Goal: Use online tool/utility: Use online tool/utility

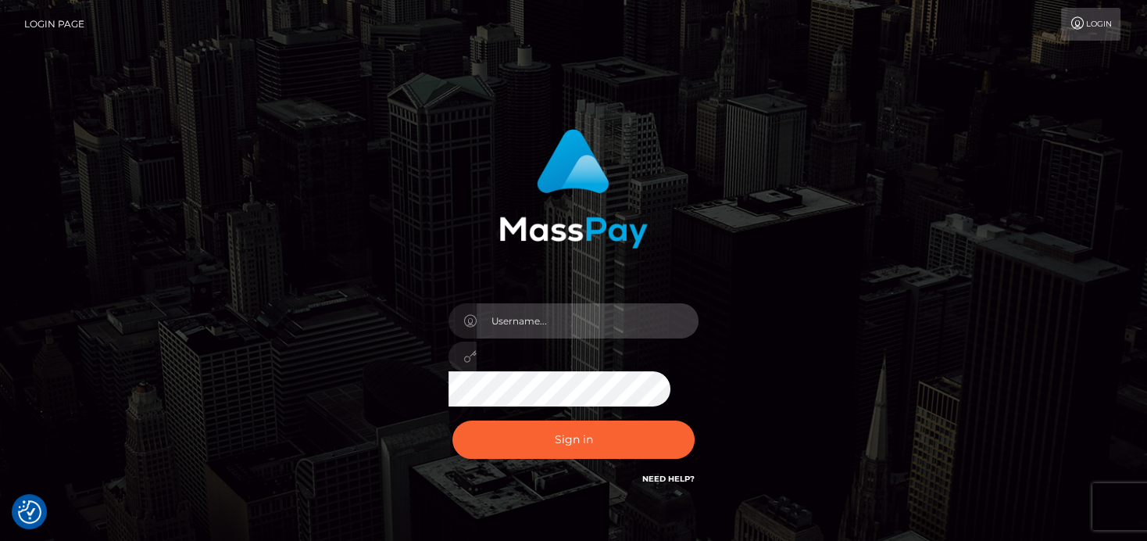
type input "denise"
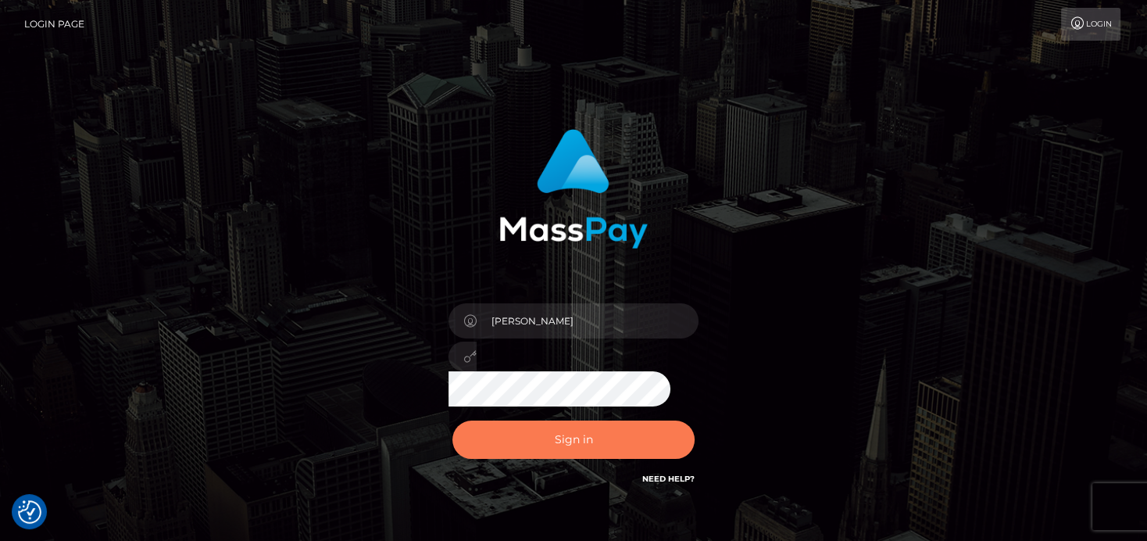
click at [539, 442] on button "Sign in" at bounding box center [573, 439] width 242 height 38
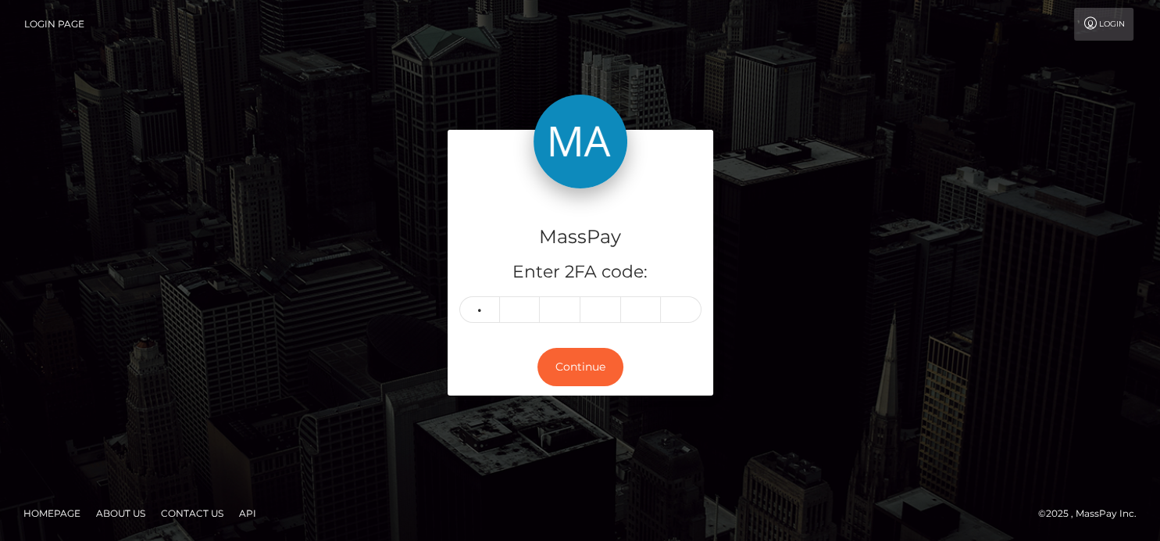
type input "0"
type input "6"
type input "1"
type input "5"
type input "8"
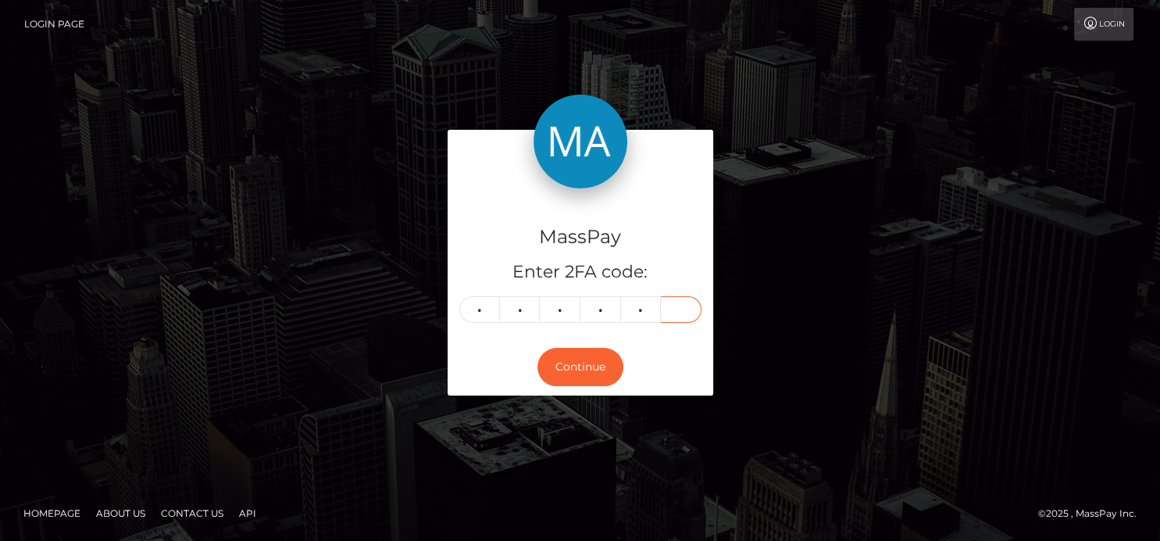
type input "0"
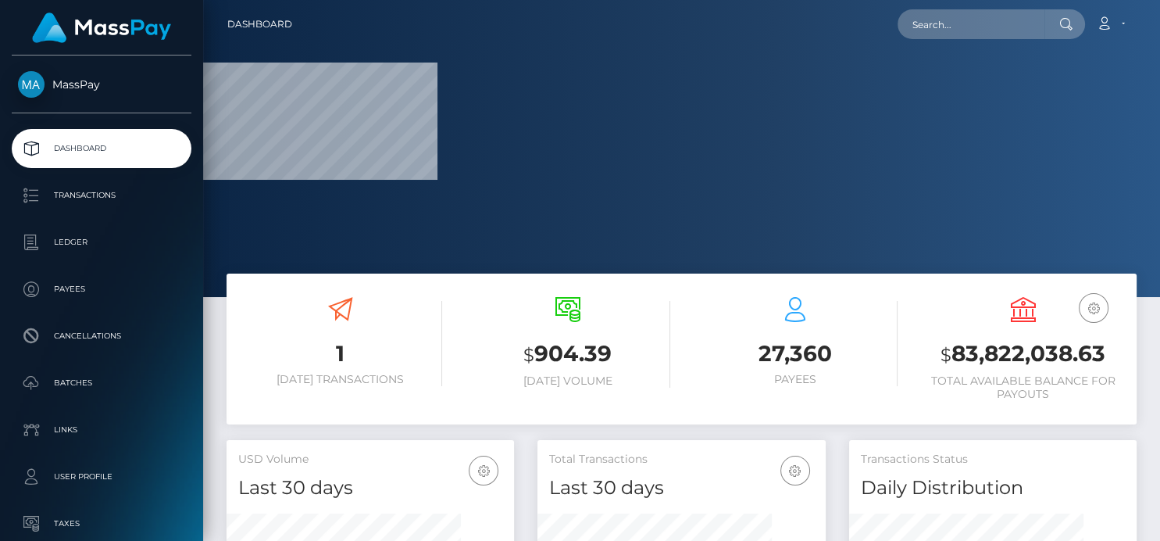
scroll to position [277, 287]
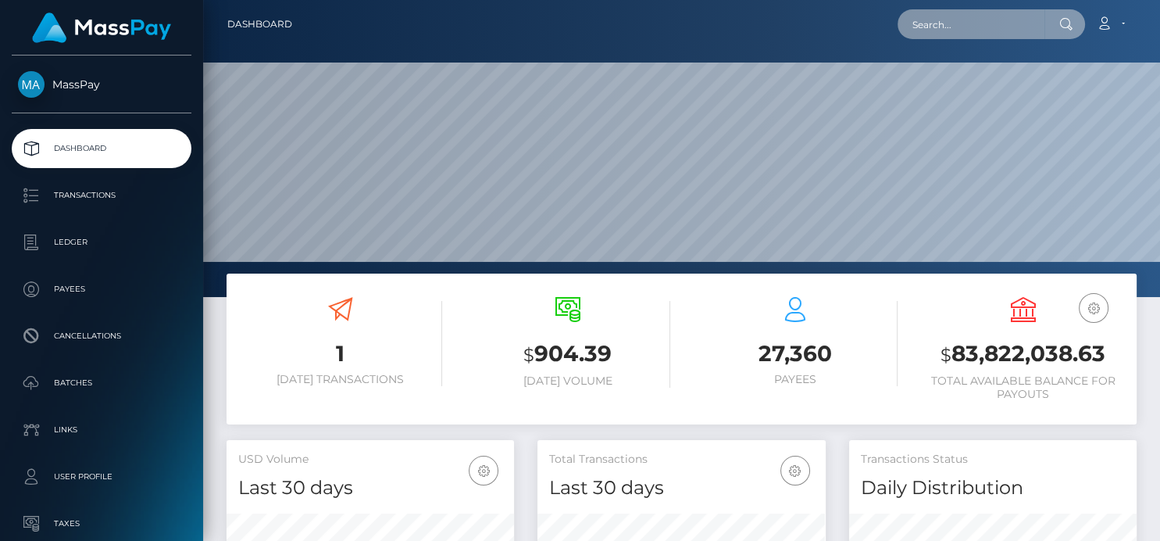
click at [934, 42] on nav "Dashboard Loading... Loading... Account Edit Profile" at bounding box center [681, 24] width 957 height 48
paste input "810831417276653568"
type input "810831417276653568"
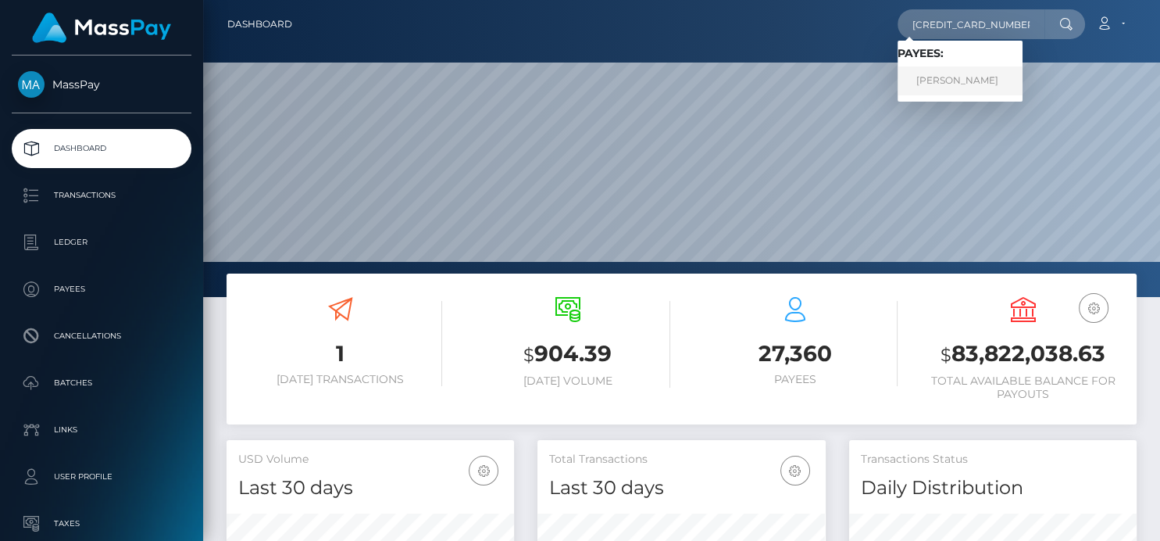
click at [937, 73] on link "HAYOON LIM" at bounding box center [959, 80] width 125 height 29
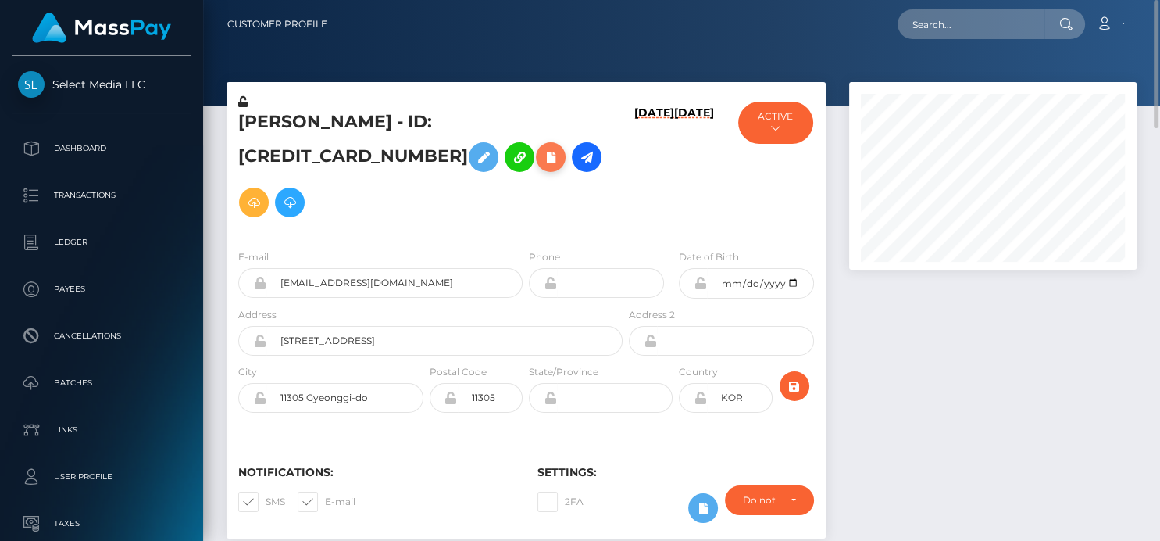
click at [541, 159] on icon at bounding box center [550, 158] width 19 height 20
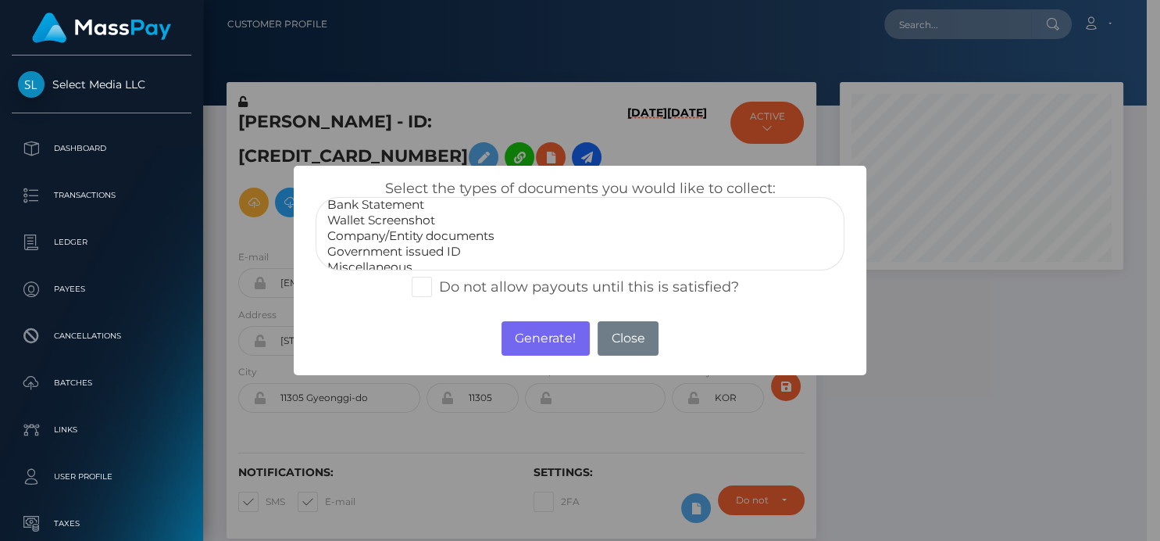
scroll to position [30, 0]
select select "Company/Entity documents"
click at [444, 224] on option "Company/Entity documents" at bounding box center [580, 227] width 508 height 16
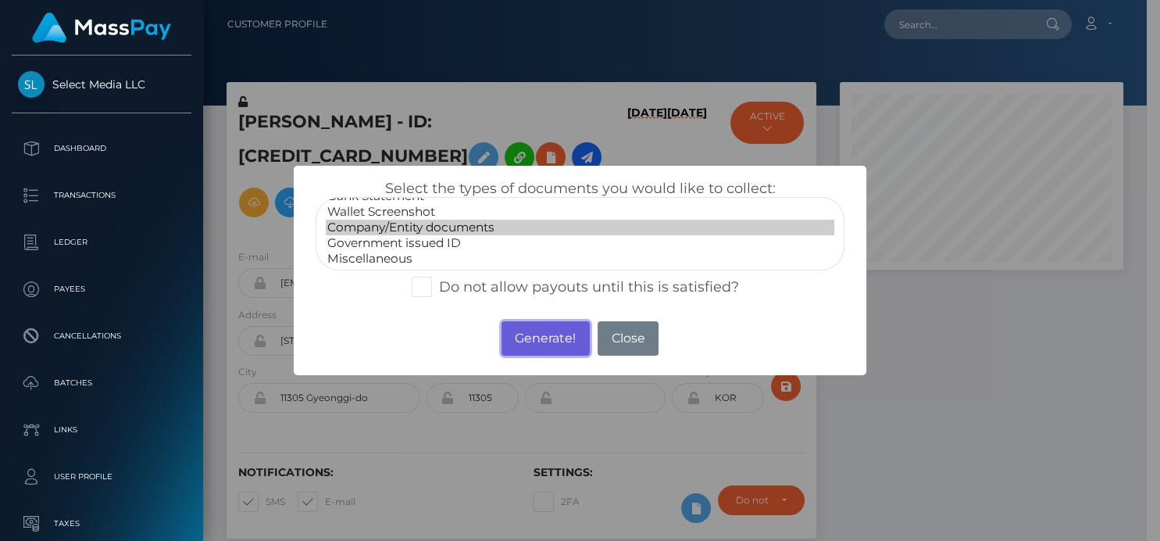
click at [549, 325] on button "Generate!" at bounding box center [545, 338] width 88 height 34
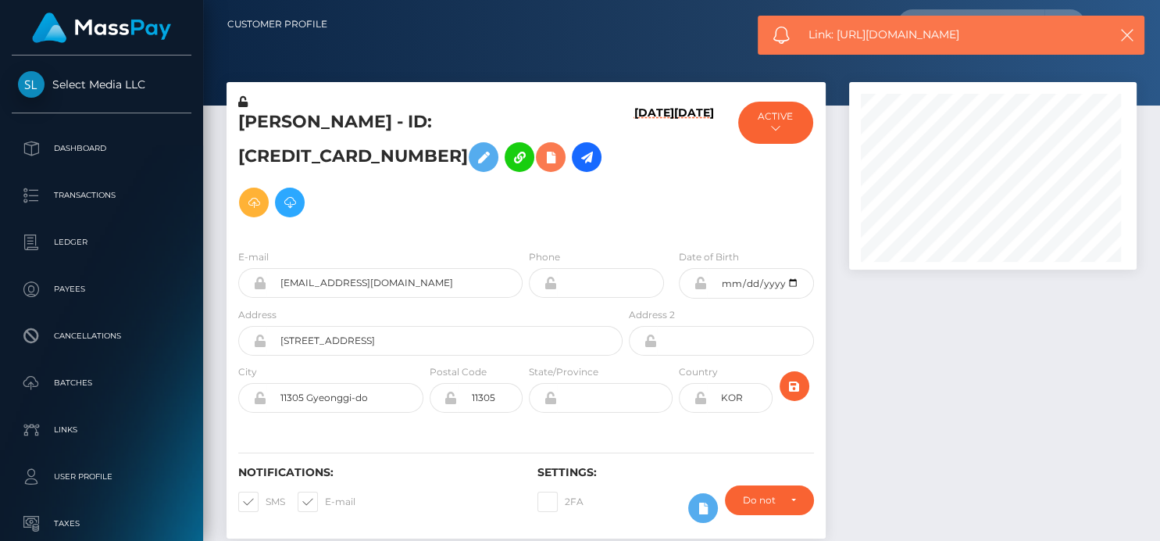
scroll to position [187, 287]
drag, startPoint x: 1008, startPoint y: 30, endPoint x: 839, endPoint y: 41, distance: 169.1
click at [840, 40] on span "Link: https://l.maspay.io/UgSqs" at bounding box center [950, 35] width 285 height 16
copy span "https://l.maspay.io/UgSqs"
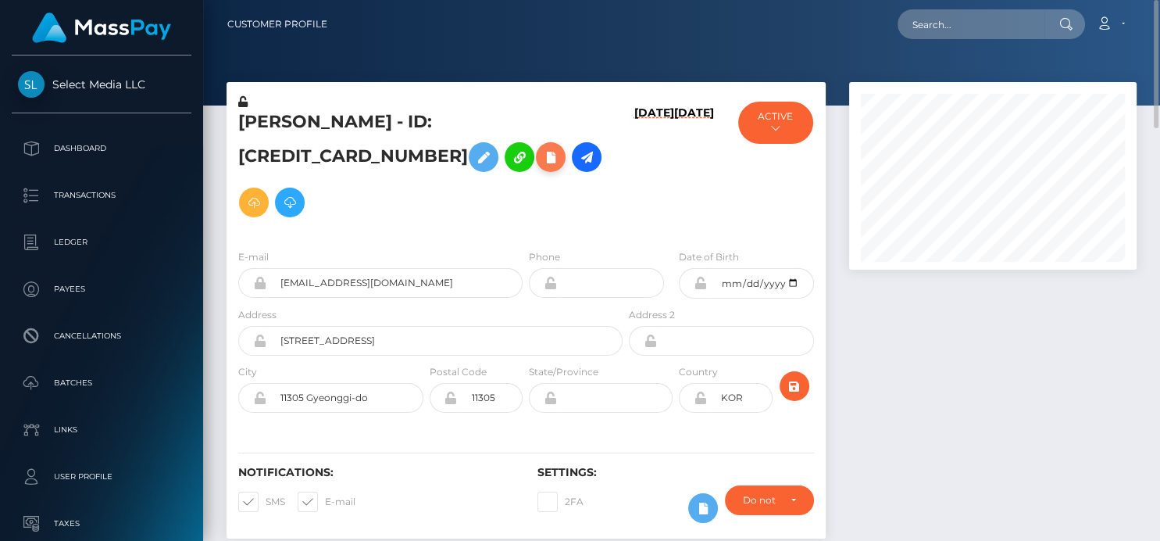
click at [541, 155] on icon at bounding box center [550, 158] width 19 height 20
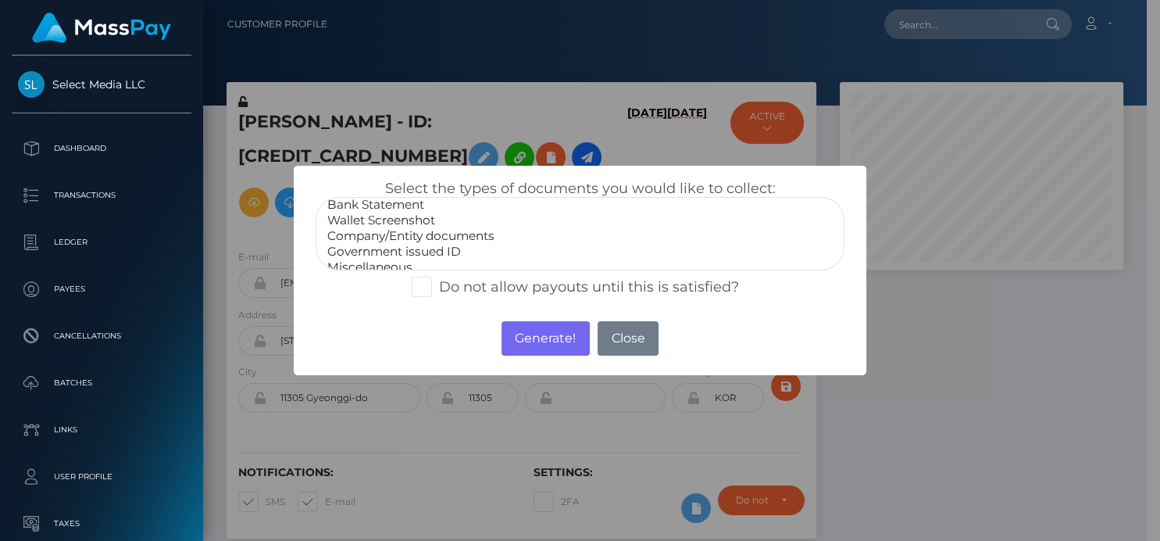
scroll to position [30, 0]
select select "Government issued ID"
click at [468, 248] on option "Government issued ID" at bounding box center [580, 243] width 508 height 16
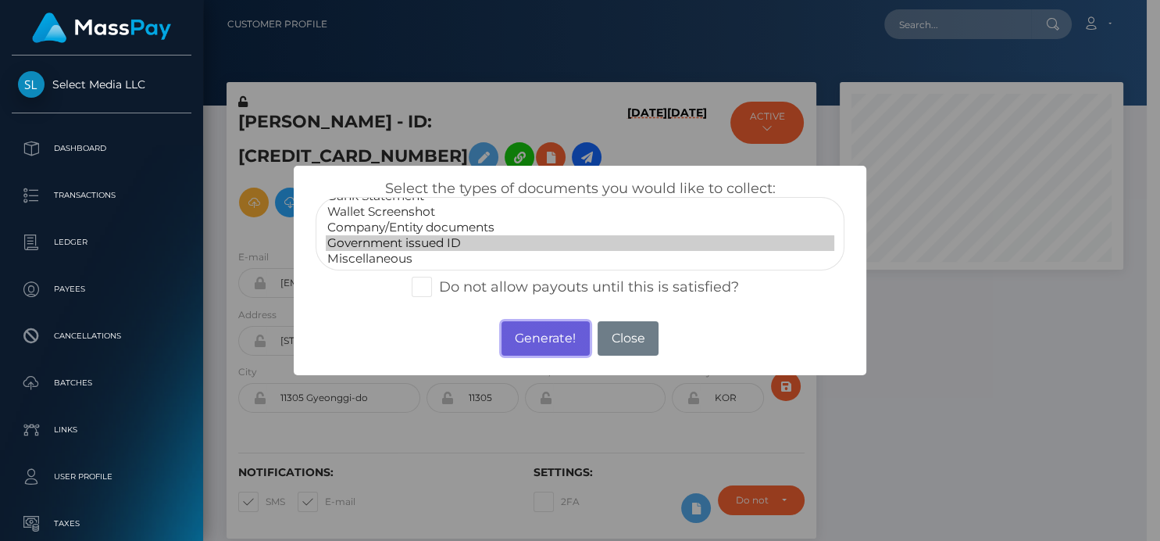
click at [562, 347] on button "Generate!" at bounding box center [545, 338] width 88 height 34
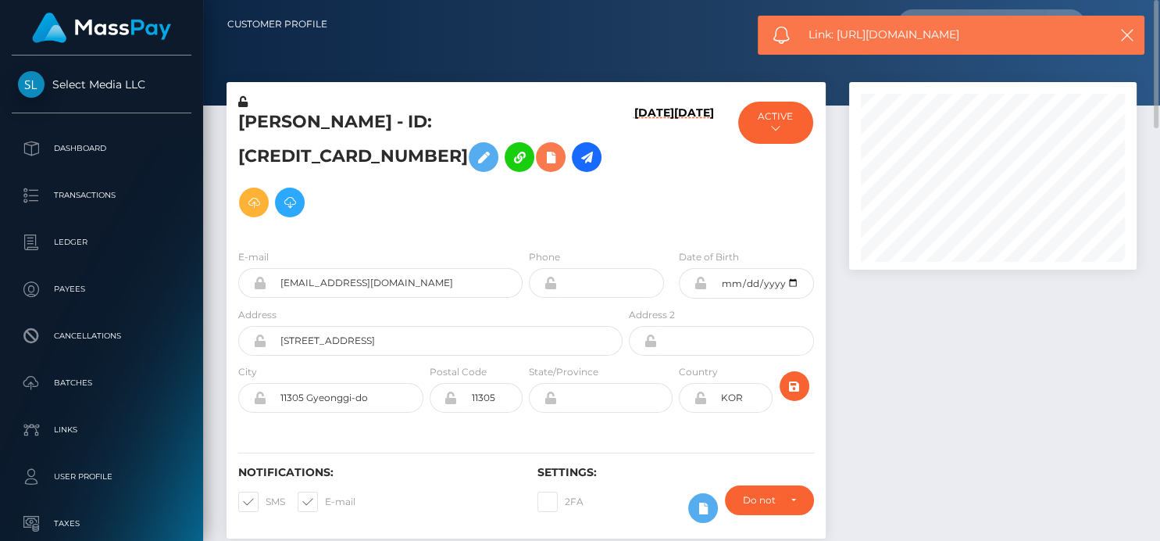
scroll to position [187, 287]
drag, startPoint x: 1036, startPoint y: 28, endPoint x: 840, endPoint y: 34, distance: 196.2
click at [840, 34] on span "Link: https://l.maspay.io/IgSen" at bounding box center [950, 35] width 285 height 16
copy span "https://l.maspay.io/IgSen"
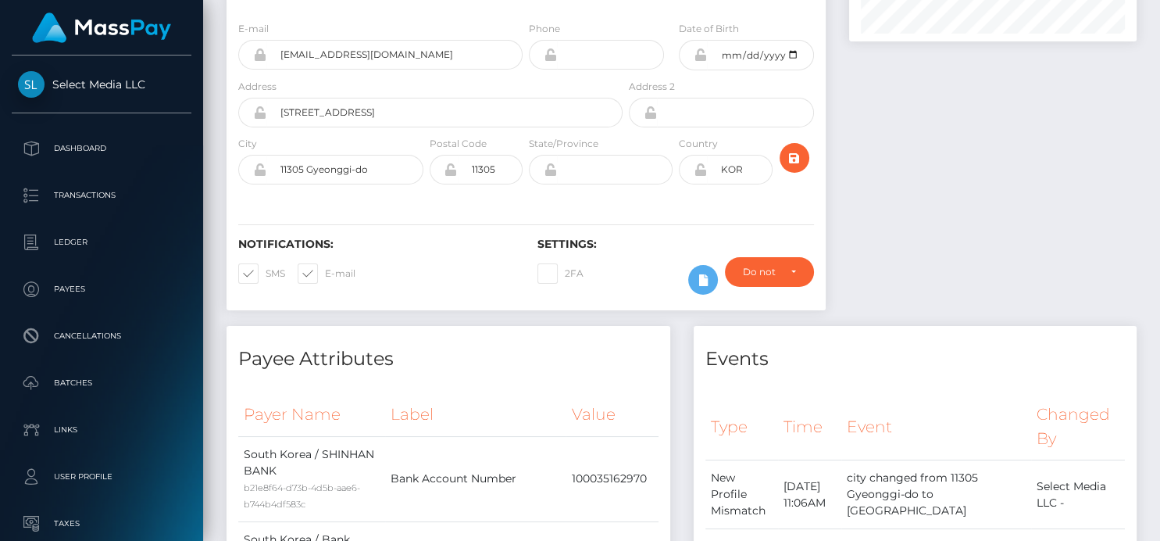
scroll to position [55, 0]
